Goal: Information Seeking & Learning: Learn about a topic

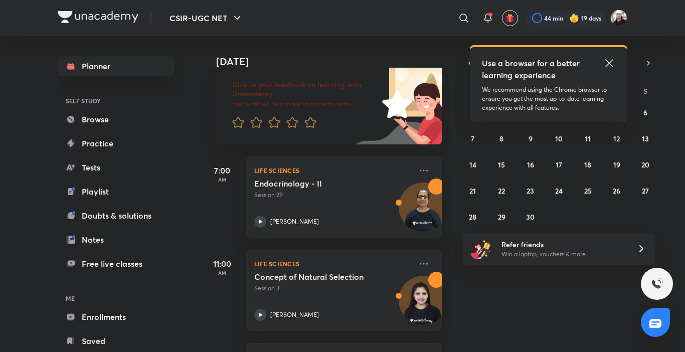
scroll to position [69, 0]
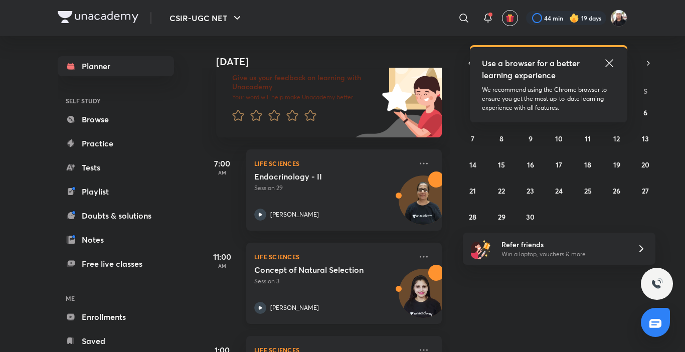
click at [262, 306] on icon at bounding box center [260, 308] width 12 height 12
